Goal: Task Accomplishment & Management: Use online tool/utility

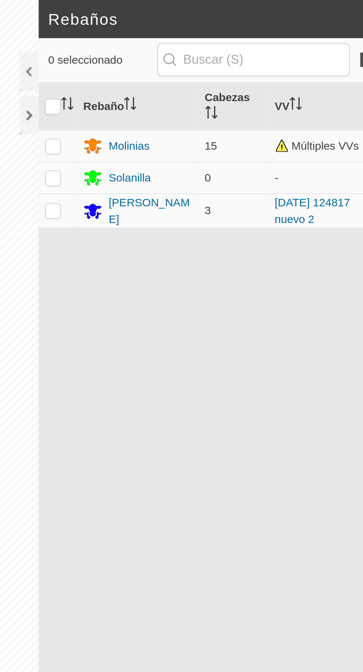
click at [218, 65] on div "Molinias" at bounding box center [212, 68] width 19 height 8
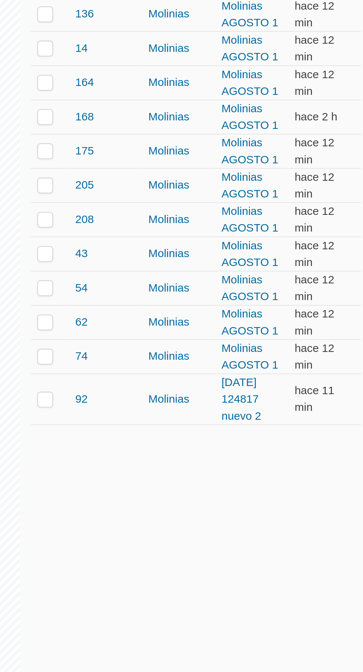
click at [178, 370] on p-checkbox at bounding box center [181, 370] width 7 height 6
checkbox input "true"
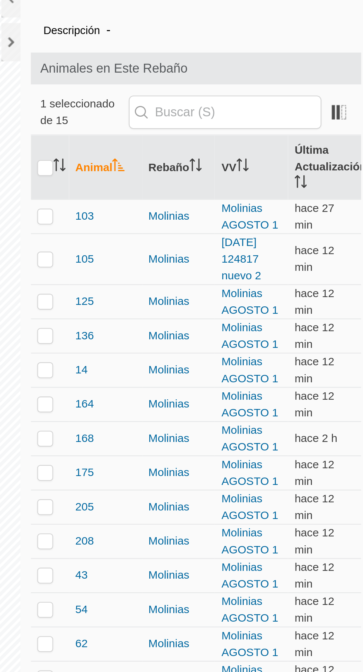
click at [176, 155] on td at bounding box center [184, 155] width 18 height 24
checkbox input "true"
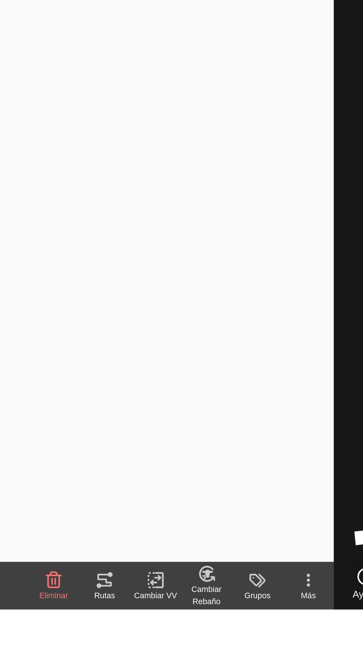
click at [252, 664] on div "Cambiar VV" at bounding box center [251, 666] width 24 height 6
click at [282, 672] on span "Elegir VV..." at bounding box center [269, 680] width 29 height 9
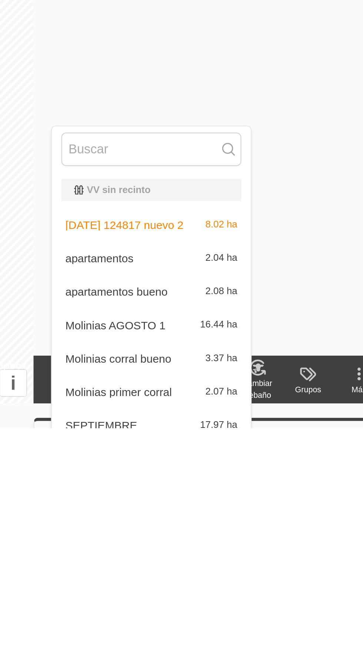
scroll to position [11, 0]
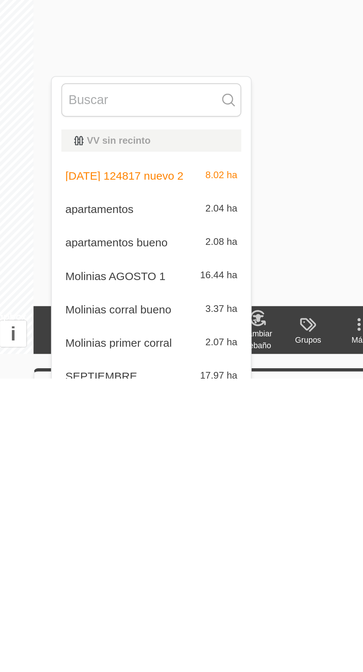
click at [229, 624] on span "Molinias AGOSTO 1" at bounding box center [208, 624] width 47 height 5
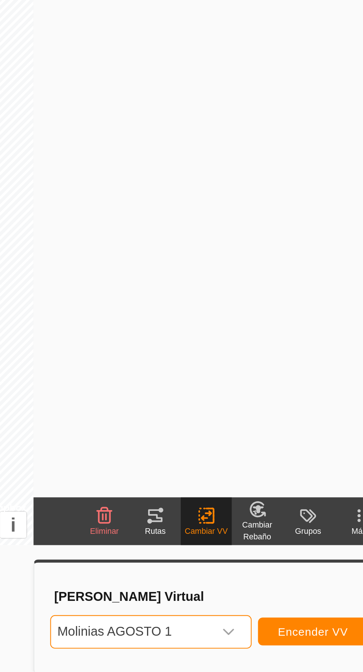
scroll to position [60, 0]
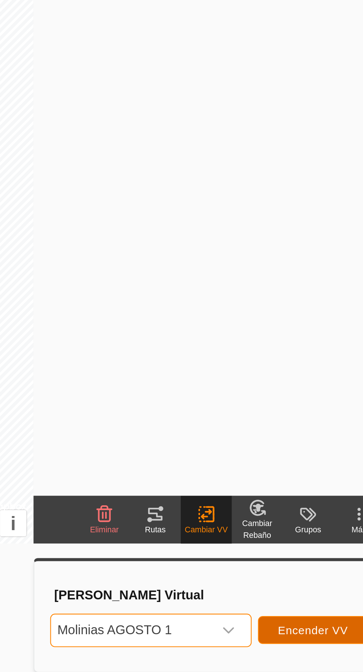
click at [303, 656] on span "Encender VV" at bounding box center [300, 653] width 33 height 6
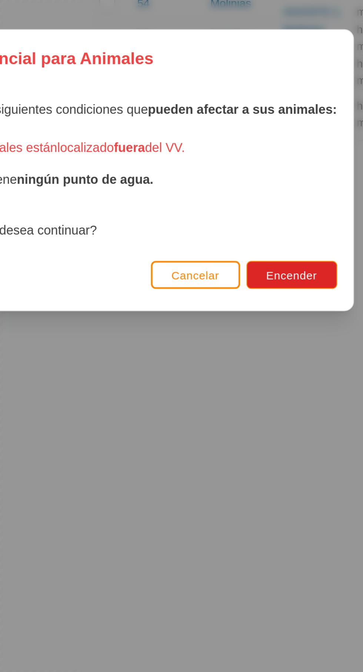
scroll to position [59, 0]
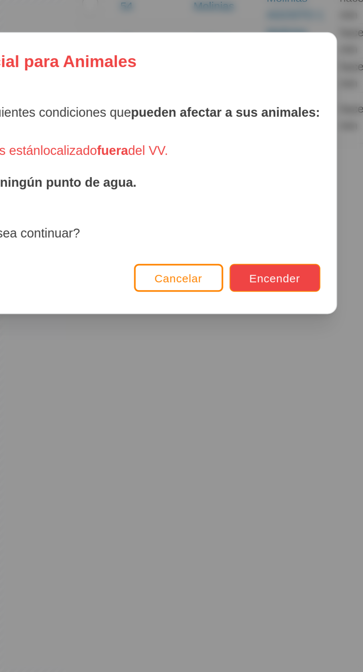
click at [279, 390] on button "Encender" at bounding box center [267, 384] width 42 height 13
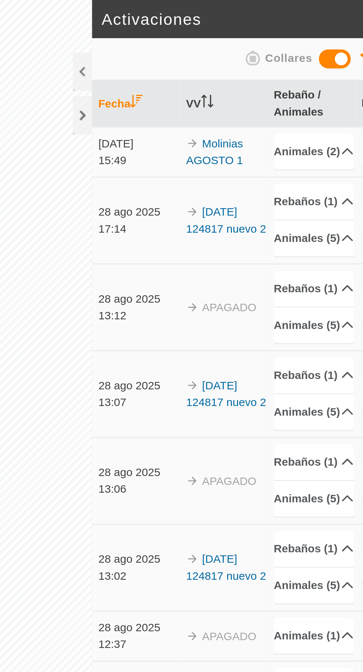
click at [291, 102] on p-accordion-header "Rebaños (1)" at bounding box center [273, 94] width 37 height 17
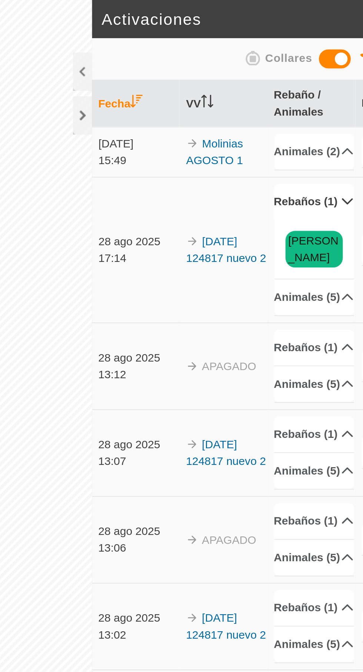
click at [163, 54] on div at bounding box center [165, 54] width 9 height 18
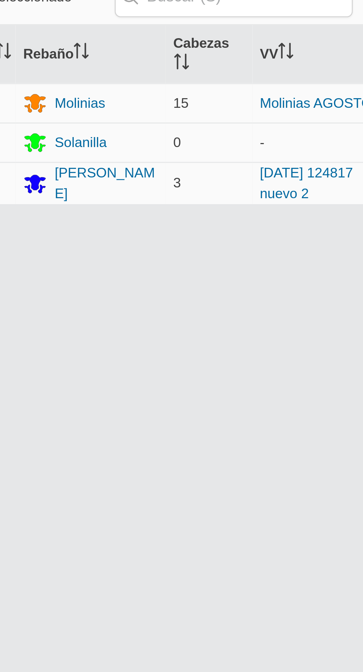
click at [215, 70] on div "Molinias" at bounding box center [212, 68] width 19 height 8
